Goal: Contribute content

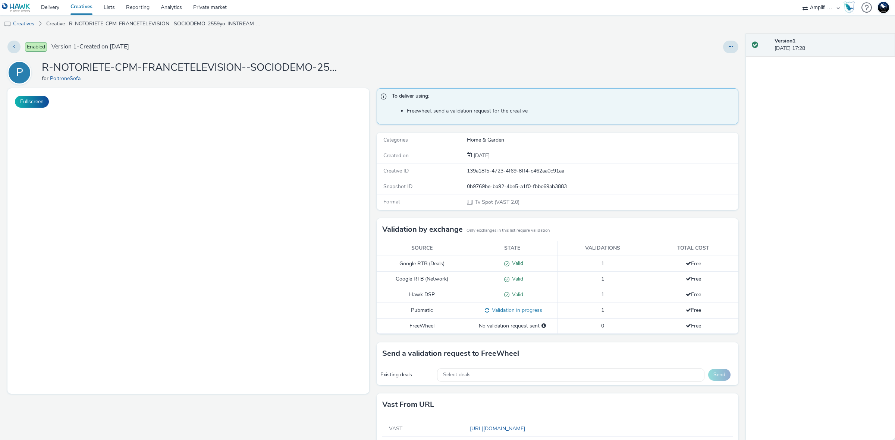
select select "d57a0b46-ef33-4938-977b-e6d07593e41f"
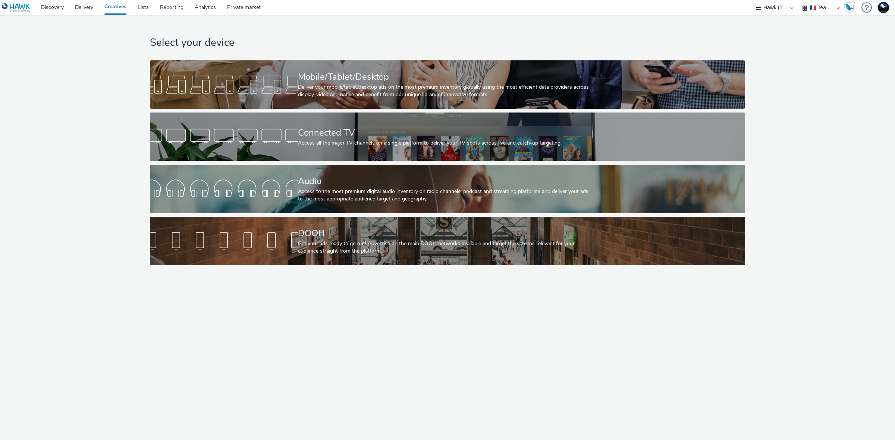
select select "2fc77e36-bb93-4aa3-9dff-dcb08e02eac6"
select select "1eb1e436-ff10-4439-ac20-4e17fcc0c996"
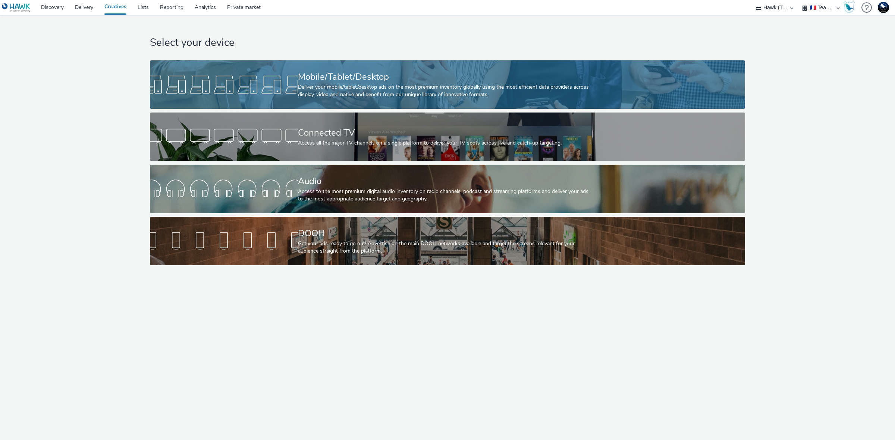
click at [375, 76] on div "Mobile/Tablet/Desktop" at bounding box center [446, 76] width 296 height 13
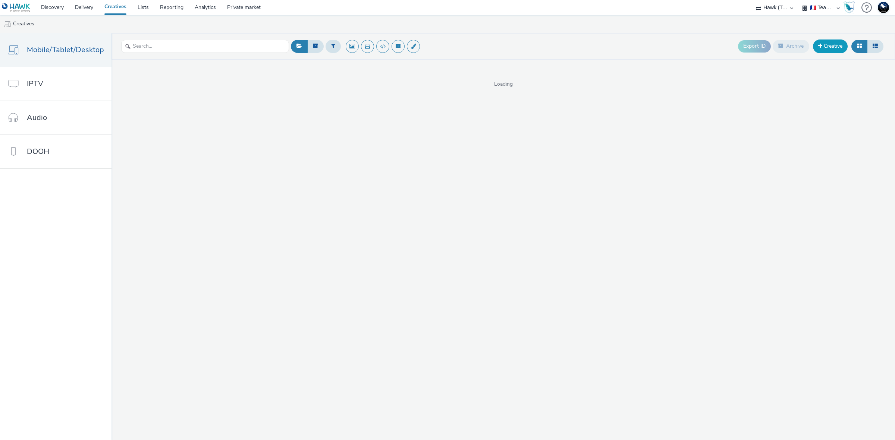
click at [828, 42] on link "Creative" at bounding box center [830, 46] width 35 height 13
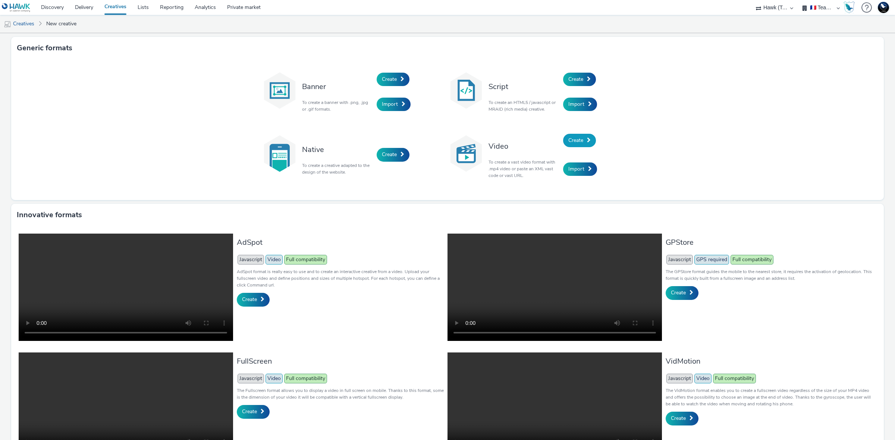
click at [575, 140] on span "Create" at bounding box center [575, 140] width 15 height 7
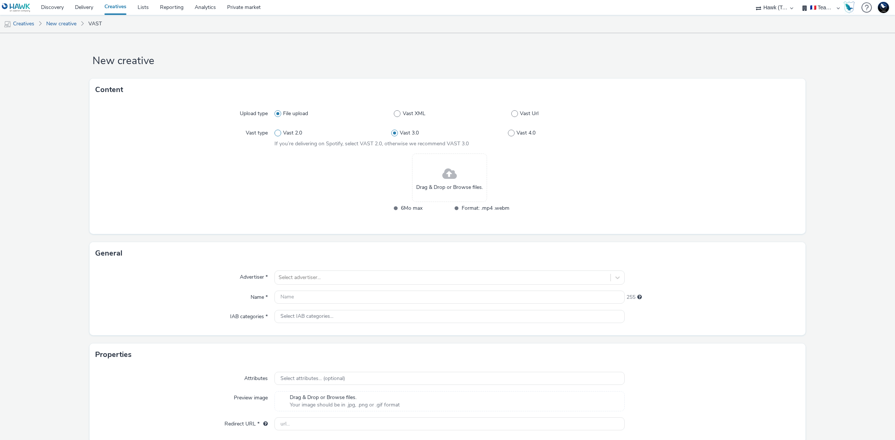
click at [297, 134] on span "Vast 2.0" at bounding box center [292, 132] width 19 height 7
click at [279, 134] on input "Vast 2.0" at bounding box center [276, 133] width 5 height 5
radio input "true"
radio input "false"
click at [435, 170] on div "Drag & Drop or Browse files." at bounding box center [449, 178] width 75 height 48
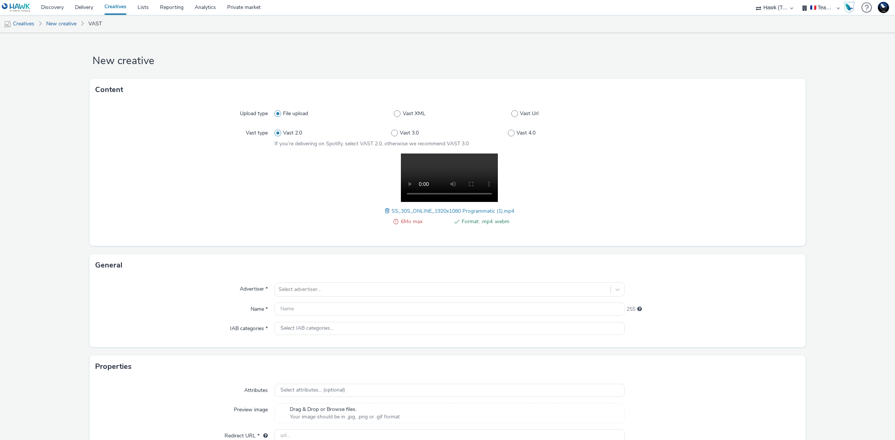
click at [544, 280] on div "Advertiser * Select advertiser... Name * 255 IAB categories * Select IAB catego…" at bounding box center [447, 312] width 716 height 71
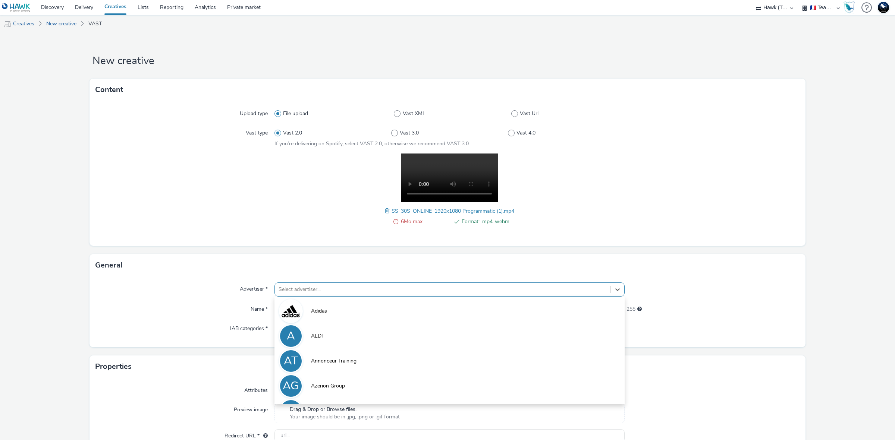
scroll to position [4, 0]
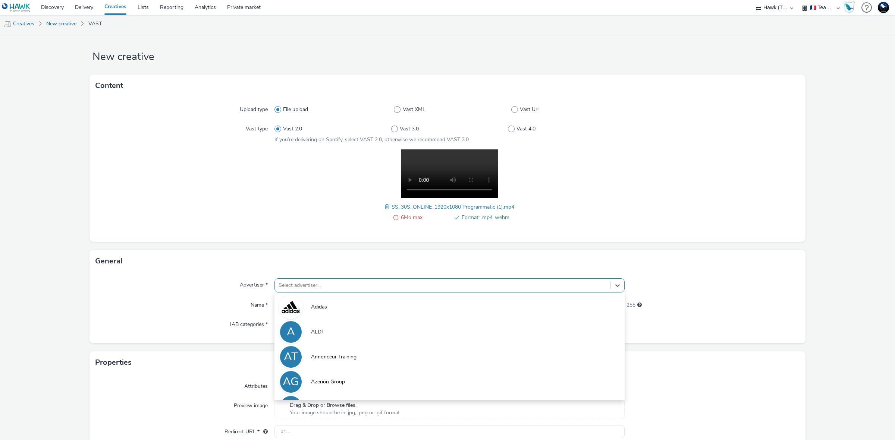
click at [544, 286] on div at bounding box center [442, 285] width 328 height 9
click at [385, 204] on span at bounding box center [388, 207] width 7 height 8
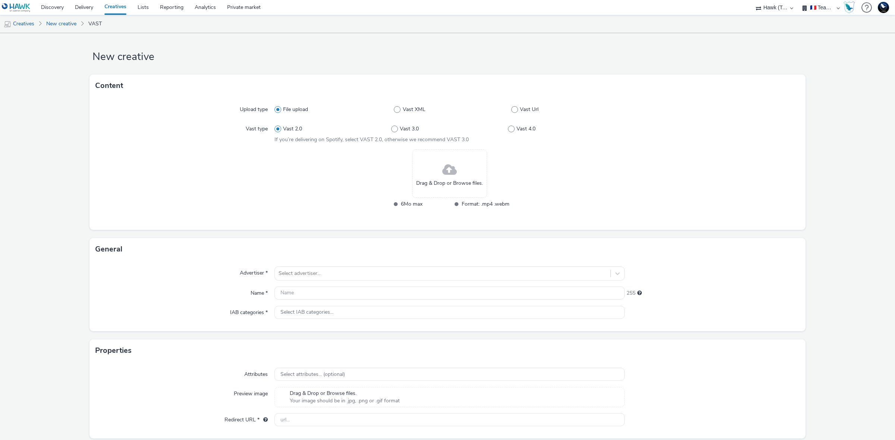
click at [440, 183] on span "Drag & Drop or Browse files." at bounding box center [449, 183] width 67 height 7
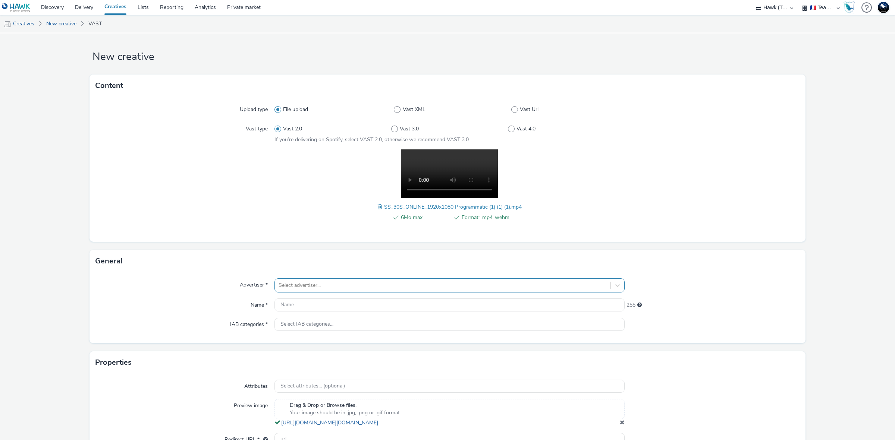
click at [519, 281] on div at bounding box center [442, 285] width 328 height 9
type input "git"
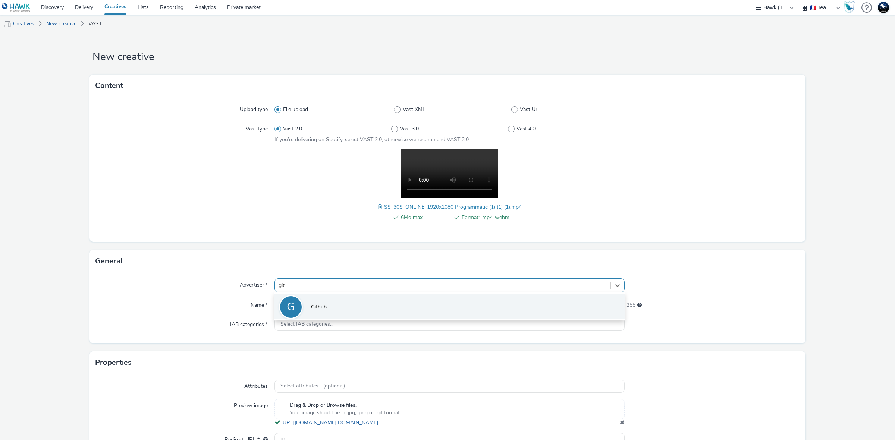
click at [519, 308] on li "G Github" at bounding box center [449, 306] width 350 height 25
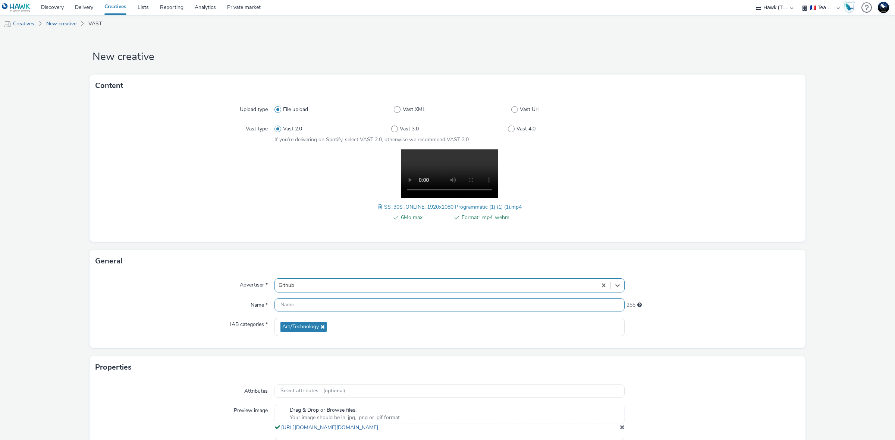
click at [519, 308] on input "text" at bounding box center [449, 305] width 350 height 13
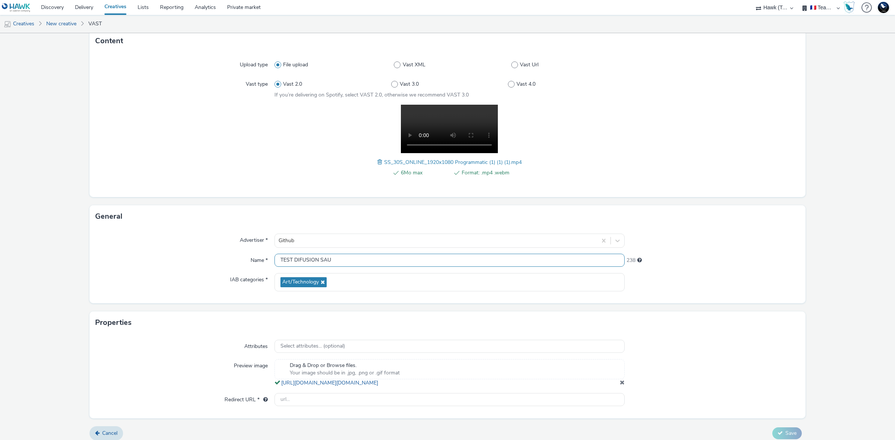
scroll to position [62, 0]
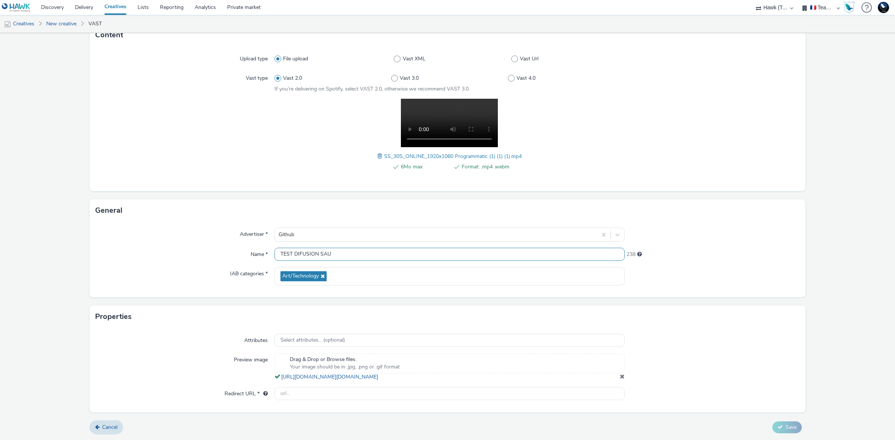
type input "TEST DIFUSION SAU"
click at [416, 380] on div "Drag & Drop or Browse files. Your image should be in .jpg, .png or .gif format …" at bounding box center [449, 367] width 350 height 28
click at [410, 395] on input "text" at bounding box center [449, 393] width 350 height 13
click at [399, 391] on input "text" at bounding box center [449, 393] width 350 height 13
paste input "[URL][DOMAIN_NAME]"
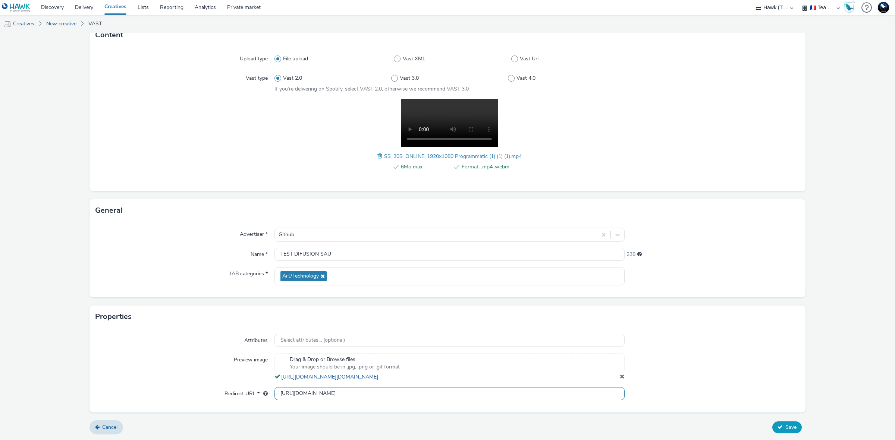
type input "[URL][DOMAIN_NAME]"
click at [780, 422] on button "Save" at bounding box center [786, 428] width 29 height 12
